Goal: Information Seeking & Learning: Learn about a topic

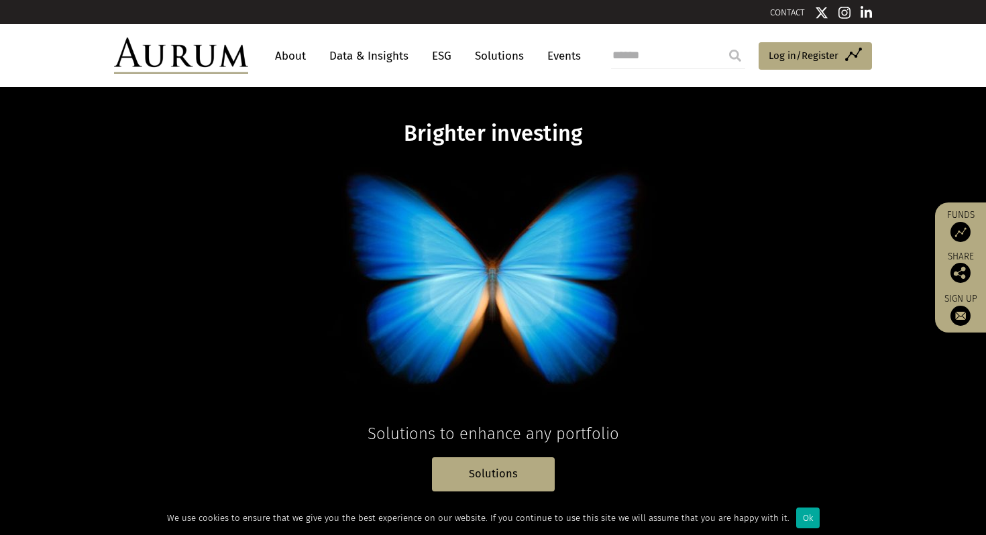
click at [292, 59] on link "About" at bounding box center [290, 56] width 44 height 25
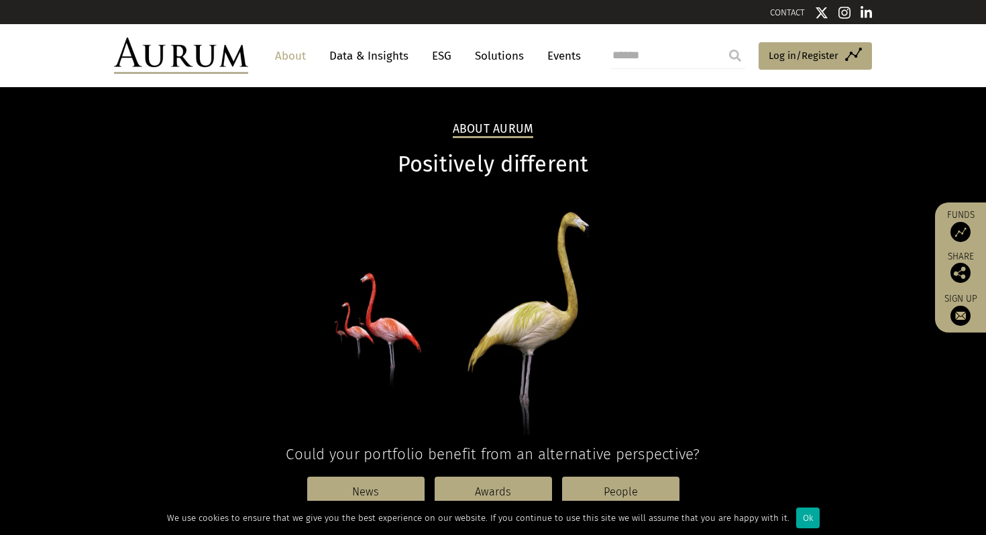
click at [365, 58] on link "Data & Insights" at bounding box center [369, 56] width 93 height 25
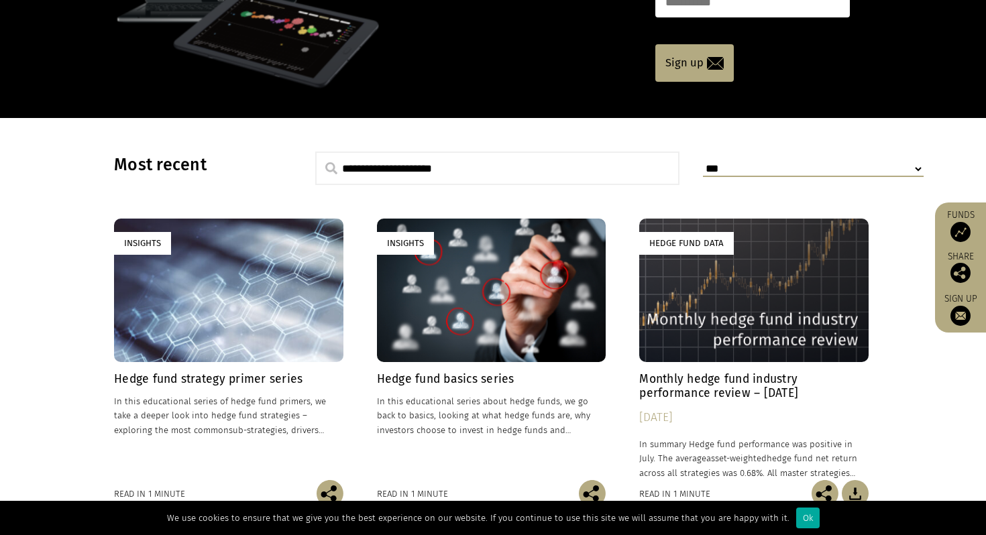
scroll to position [873, 0]
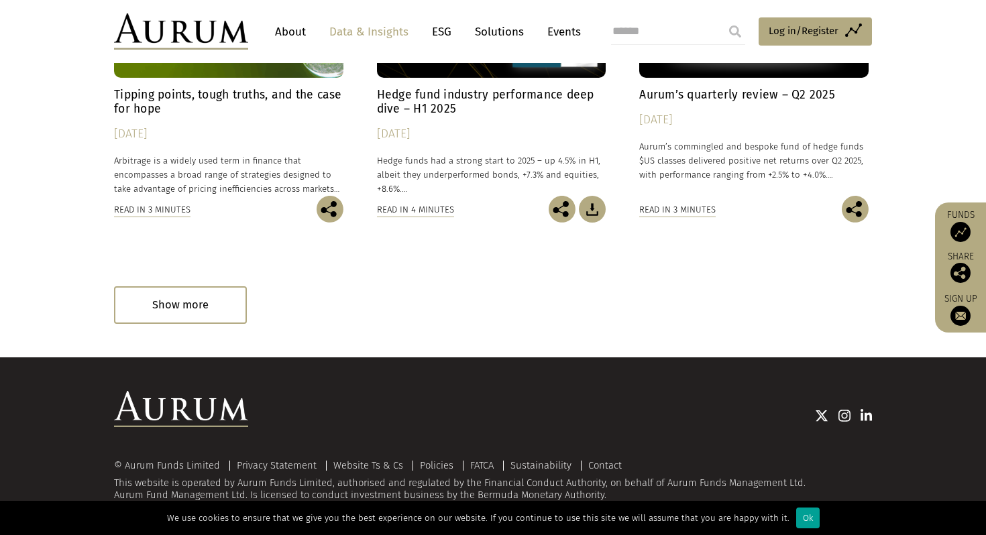
click at [796, 520] on div "Ok" at bounding box center [807, 518] width 23 height 21
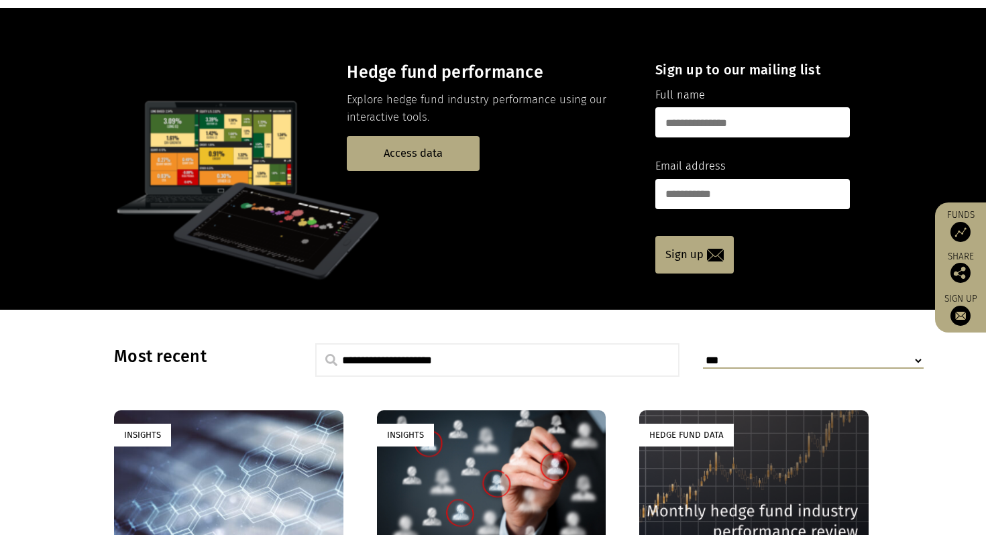
scroll to position [0, 0]
